Goal: Transaction & Acquisition: Book appointment/travel/reservation

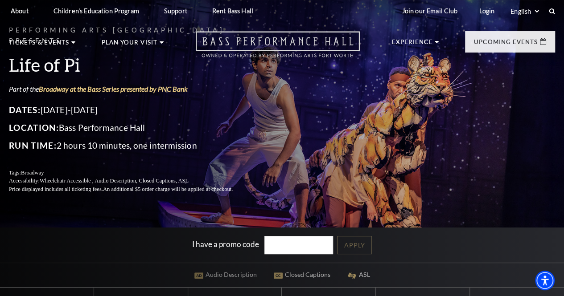
click at [248, 50] on icon "Open this option" at bounding box center [278, 44] width 164 height 26
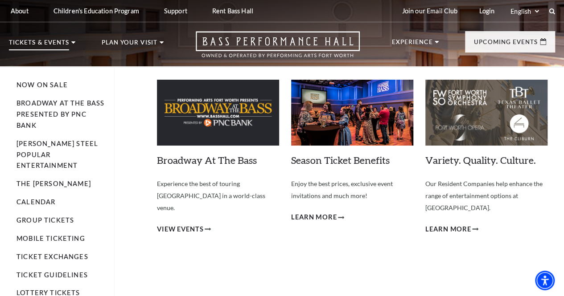
click at [34, 40] on p "Tickets & Events" at bounding box center [39, 45] width 60 height 11
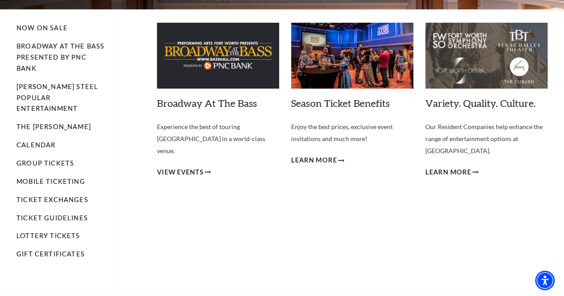
scroll to position [55, 0]
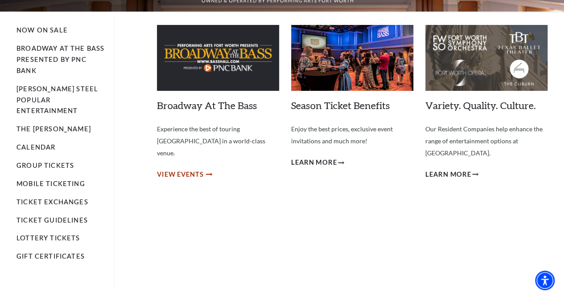
click at [193, 169] on span "View Events" at bounding box center [180, 174] width 47 height 11
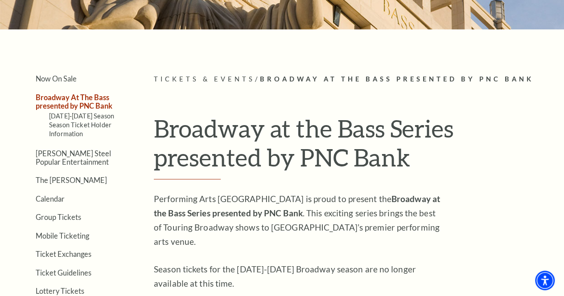
scroll to position [165, 0]
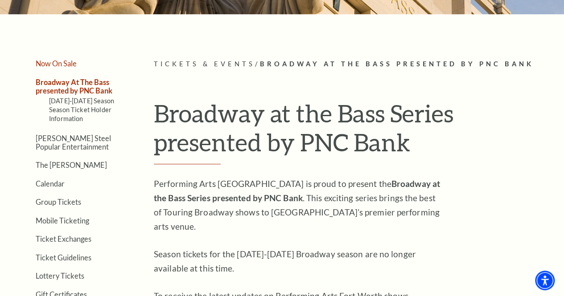
click at [62, 68] on link "Now On Sale" at bounding box center [56, 63] width 41 height 8
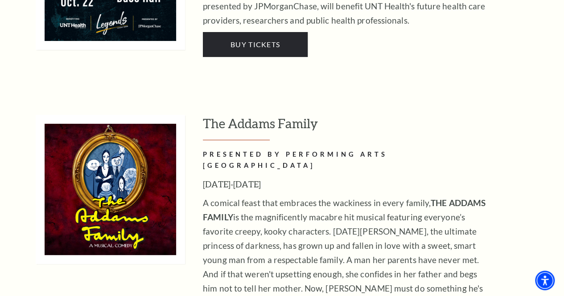
scroll to position [1805, 0]
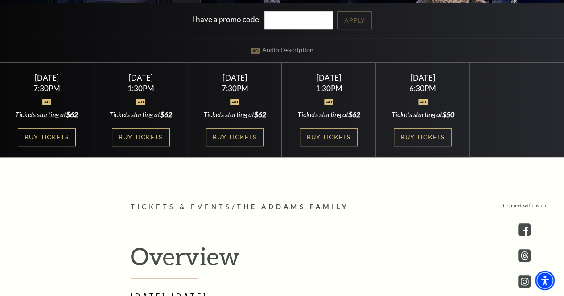
scroll to position [230, 0]
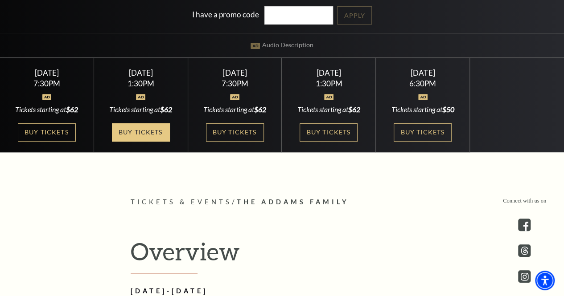
click at [151, 137] on link "Buy Tickets" at bounding box center [141, 132] width 58 height 18
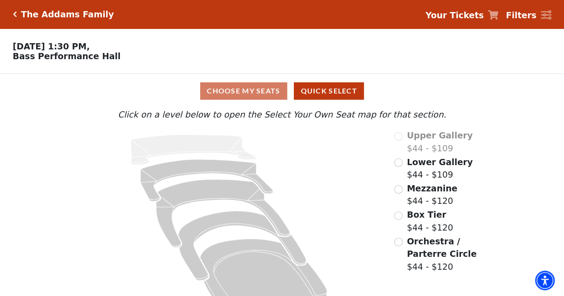
scroll to position [28, 0]
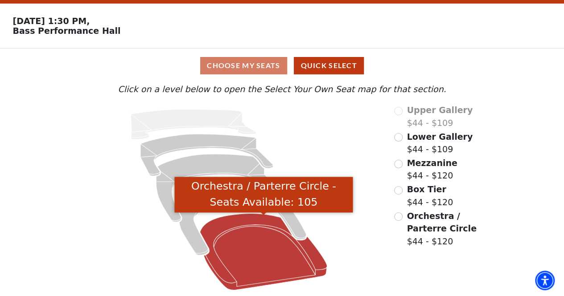
click at [241, 269] on icon "Orchestra / Parterre Circle - Seats Available: 105" at bounding box center [263, 252] width 127 height 77
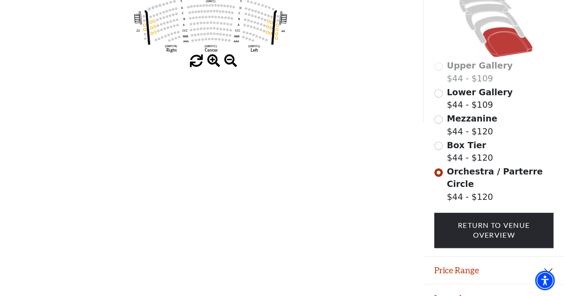
scroll to position [0, 0]
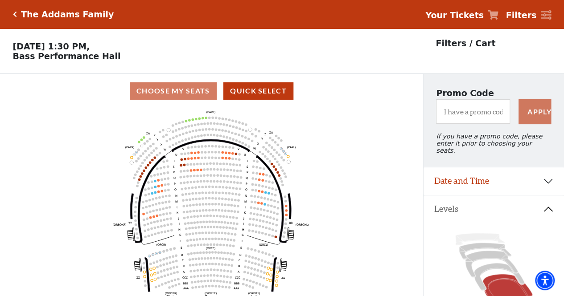
click at [14, 12] on icon "Click here to go back to filters" at bounding box center [15, 14] width 4 height 6
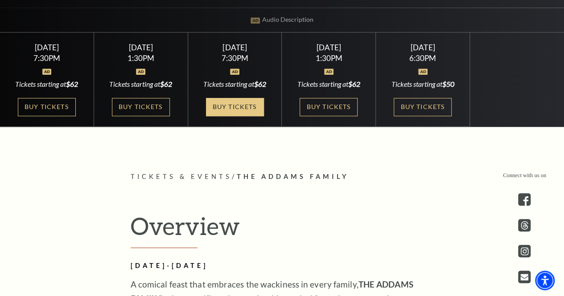
scroll to position [256, 0]
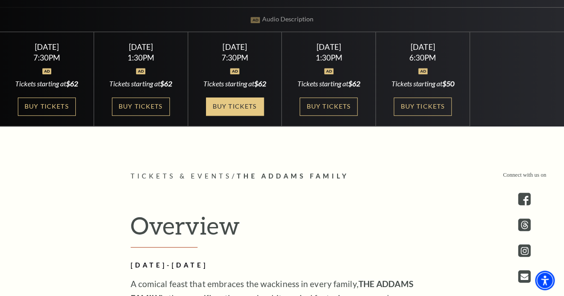
click at [247, 109] on link "Buy Tickets" at bounding box center [235, 107] width 58 height 18
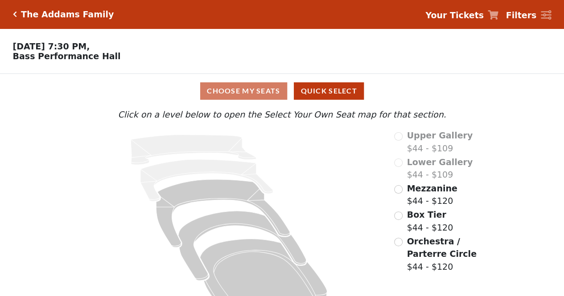
scroll to position [28, 0]
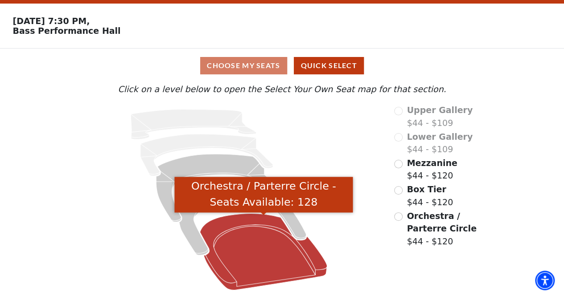
click at [286, 251] on icon "Orchestra / Parterre Circle - Seats Available: 128" at bounding box center [263, 252] width 127 height 77
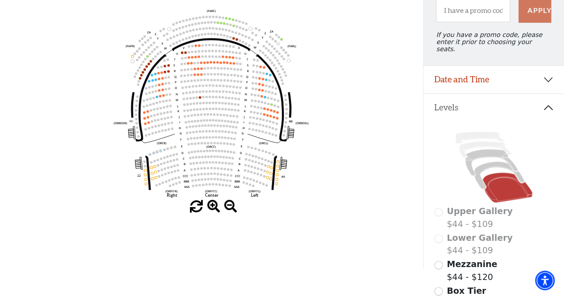
scroll to position [207, 0]
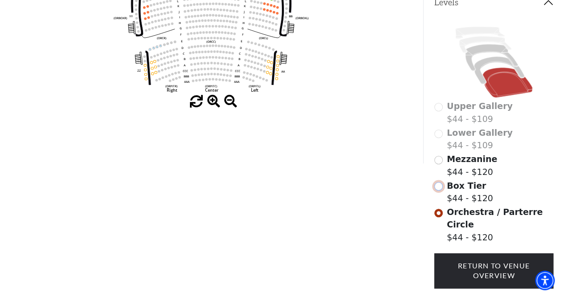
click at [438, 185] on input "Box Tier$44 - $120\a" at bounding box center [438, 186] width 8 height 8
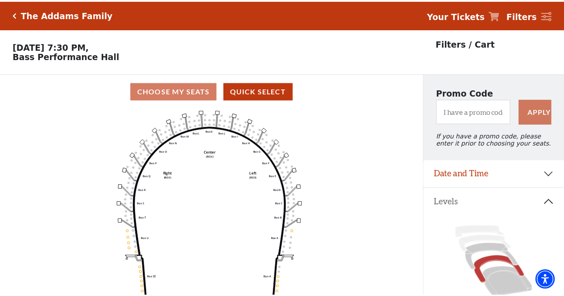
scroll to position [41, 0]
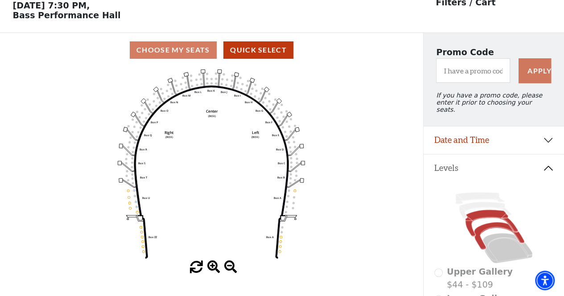
click at [470, 228] on icon at bounding box center [491, 223] width 53 height 27
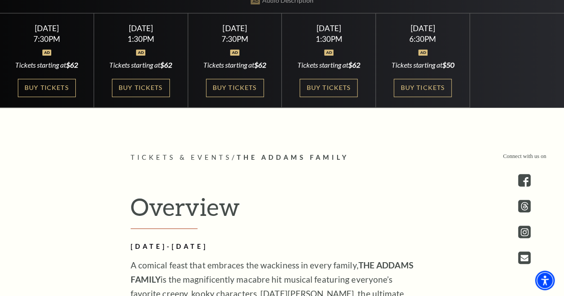
scroll to position [274, 0]
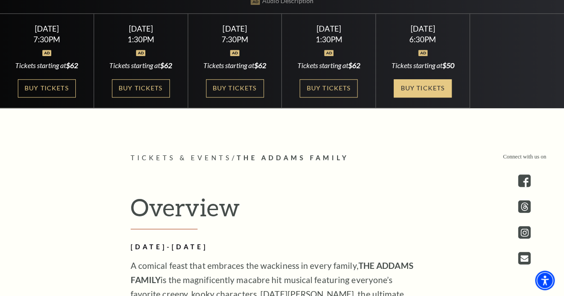
click at [412, 88] on link "Buy Tickets" at bounding box center [422, 88] width 58 height 18
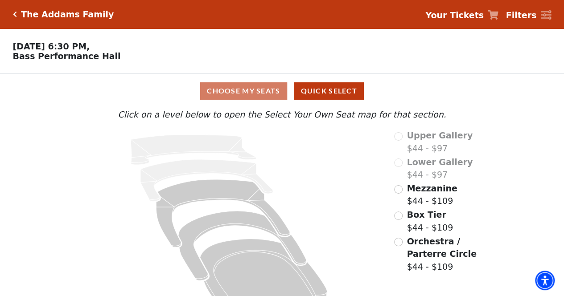
scroll to position [28, 0]
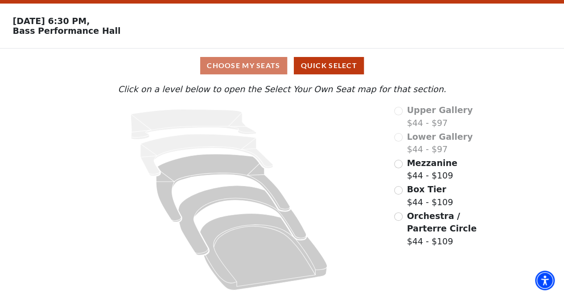
click at [412, 221] on span "Orchestra / Parterre Circle" at bounding box center [440, 222] width 69 height 23
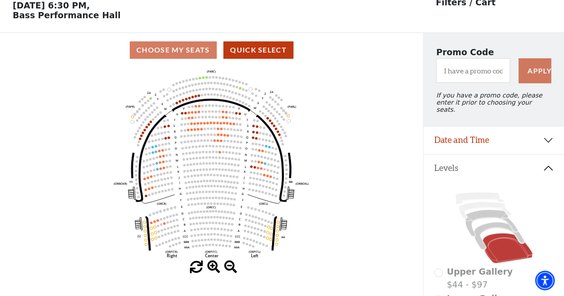
scroll to position [35, 0]
